Goal: Task Accomplishment & Management: Manage account settings

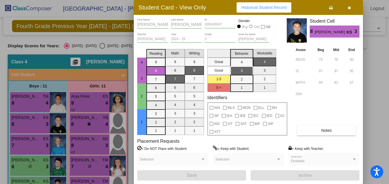
click at [349, 7] on icon "button" at bounding box center [349, 8] width 3 height 4
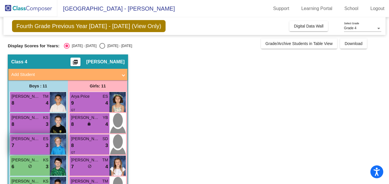
click at [38, 142] on span "[PERSON_NAME]" at bounding box center [25, 139] width 29 height 6
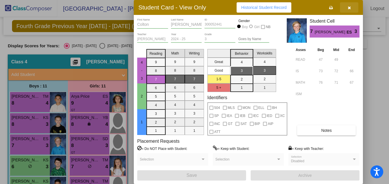
click at [347, 7] on button "button" at bounding box center [349, 7] width 18 height 10
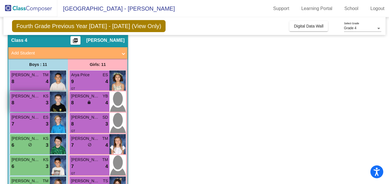
scroll to position [26, 0]
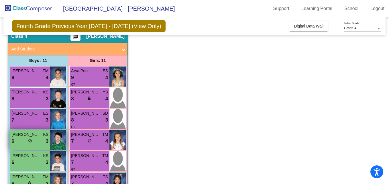
click at [16, 144] on div "6 lock do_not_disturb_alt 3" at bounding box center [29, 141] width 37 height 7
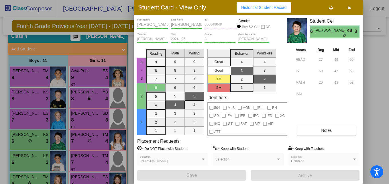
click at [349, 6] on icon "button" at bounding box center [349, 8] width 3 height 4
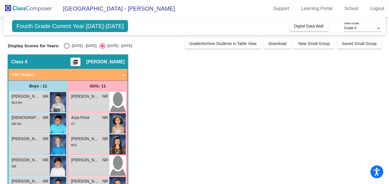
click at [64, 45] on div "Select an option" at bounding box center [67, 46] width 6 height 6
click at [67, 49] on input "[DATE] - [DATE]" at bounding box center [67, 49] width 0 height 0
radio input "true"
